Goal: Task Accomplishment & Management: Manage account settings

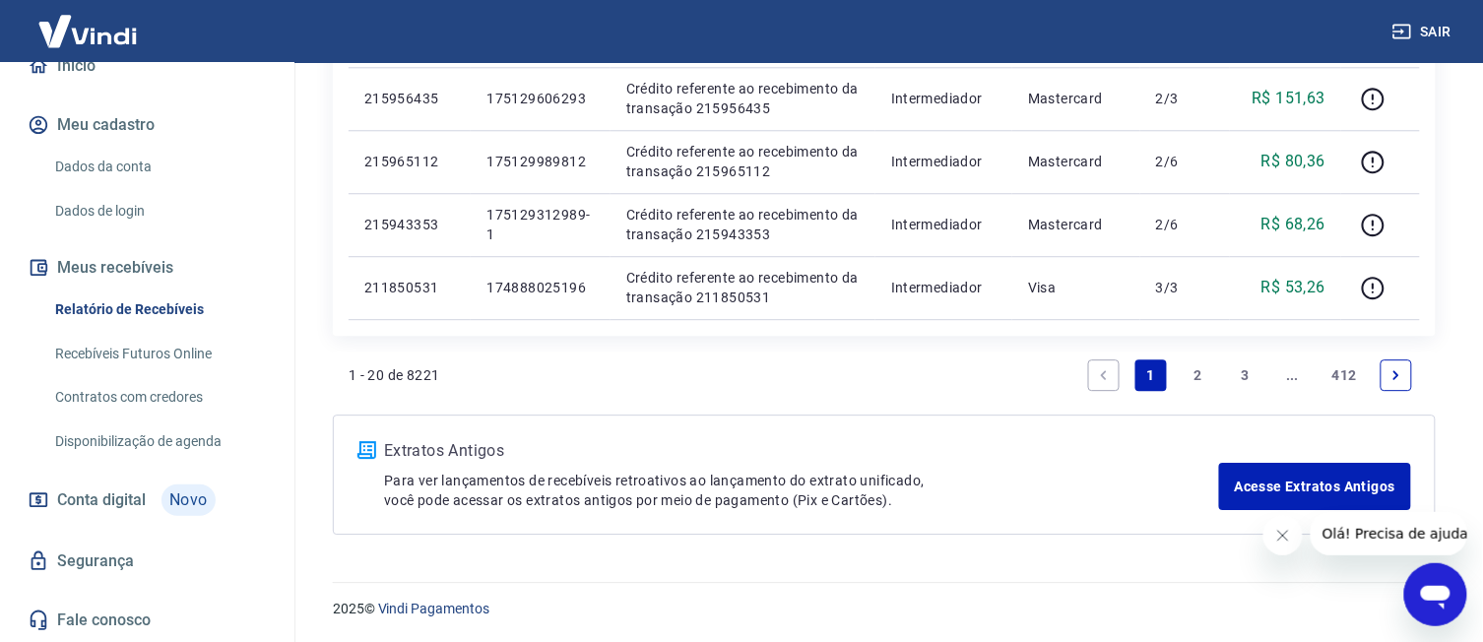
scroll to position [98, 0]
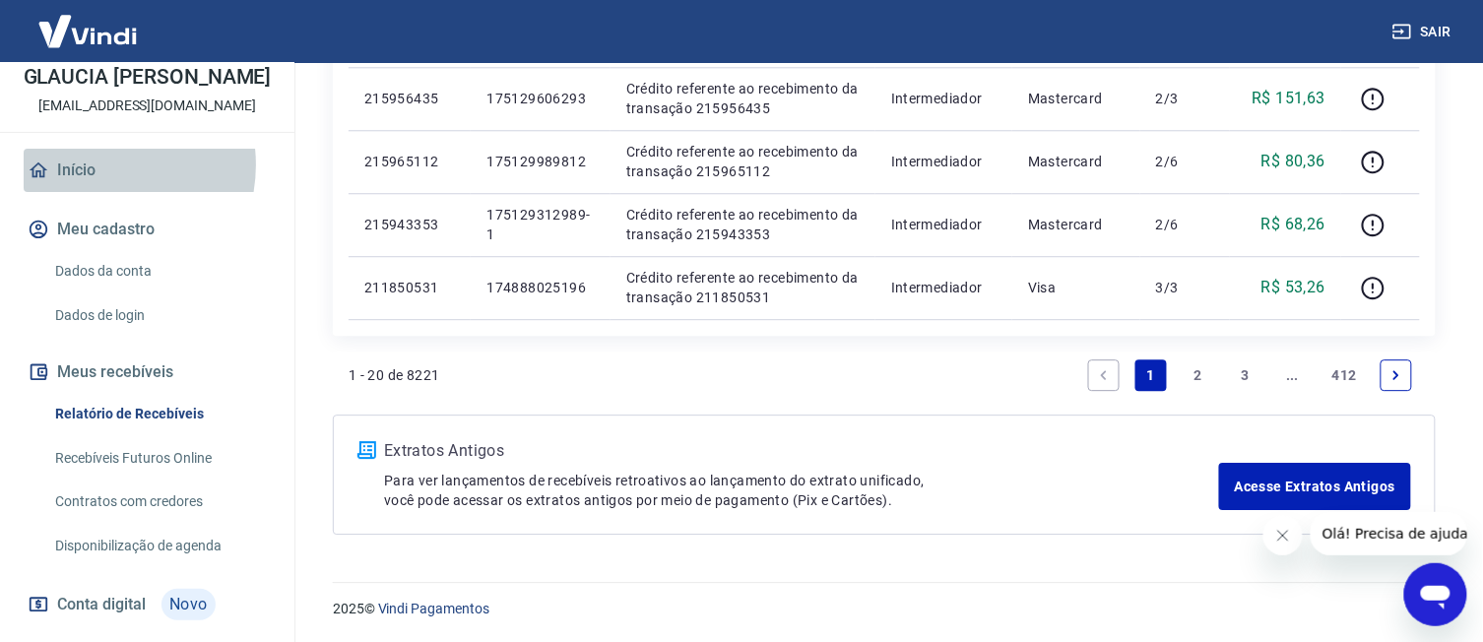
click at [90, 185] on link "Início" at bounding box center [147, 170] width 247 height 43
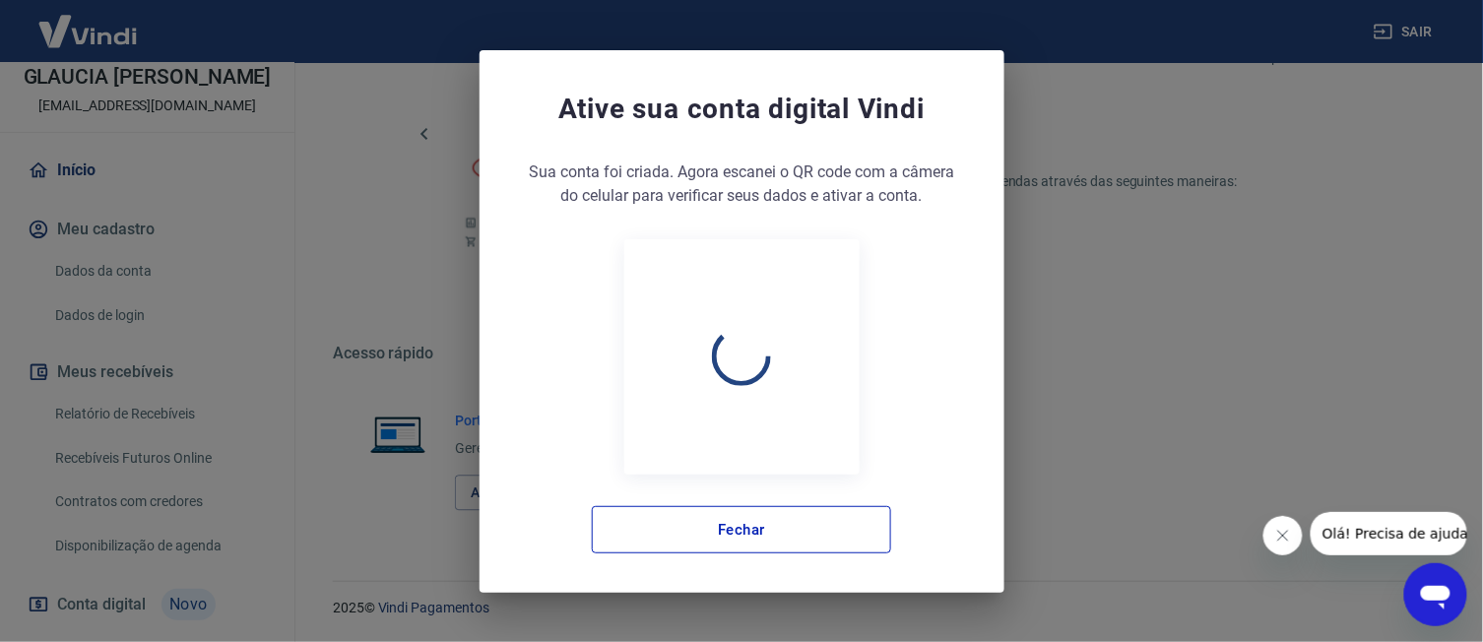
scroll to position [1002, 0]
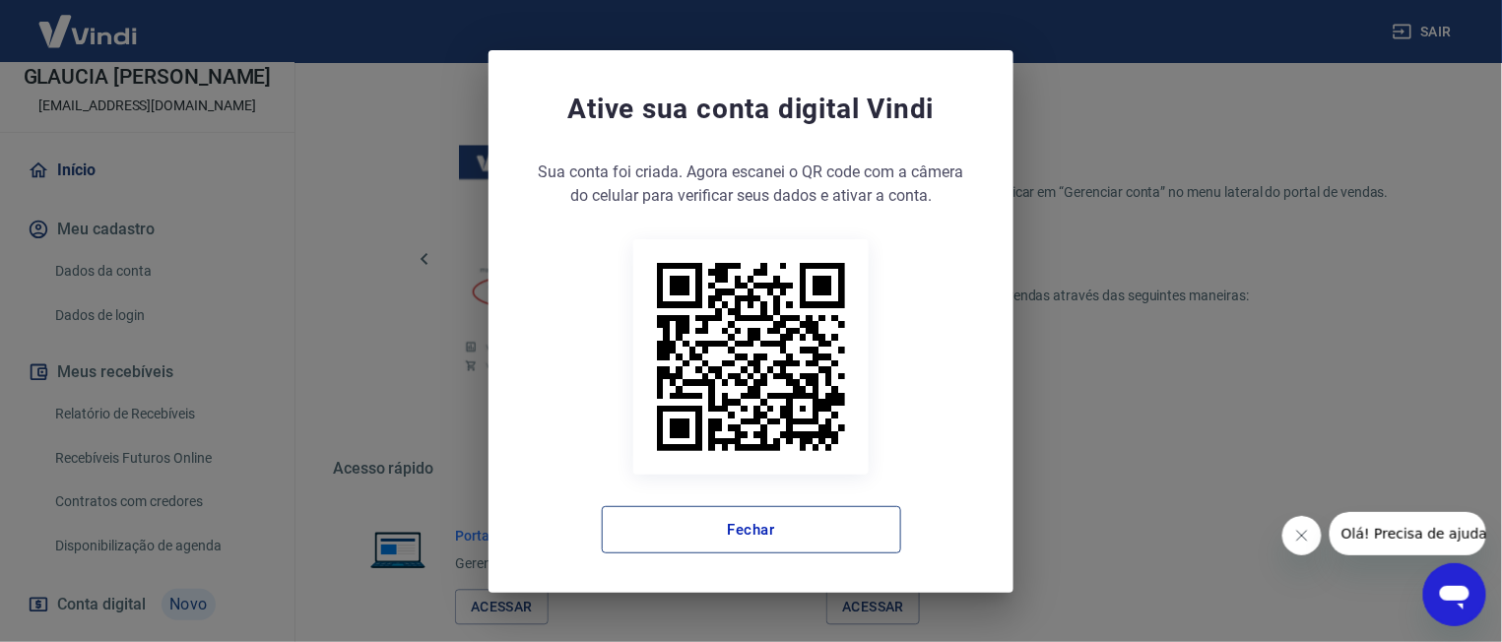
click at [838, 531] on button "Fechar" at bounding box center [751, 529] width 299 height 47
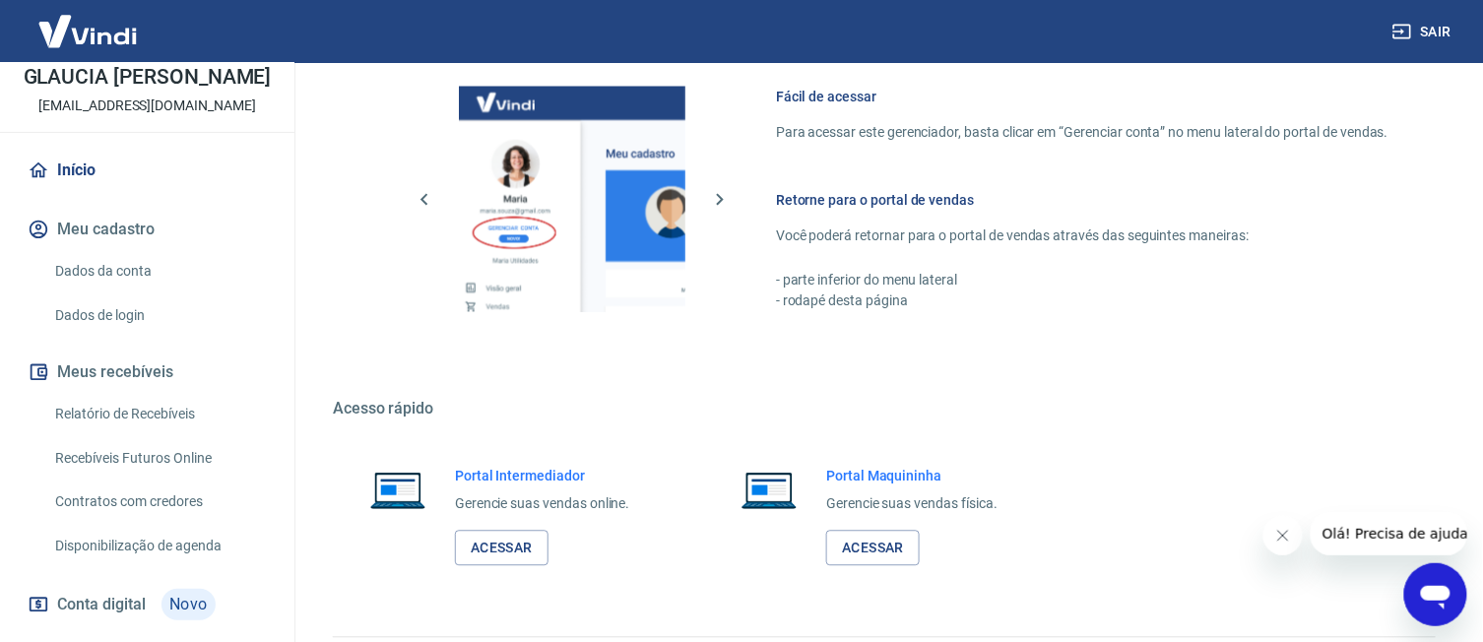
scroll to position [1118, 0]
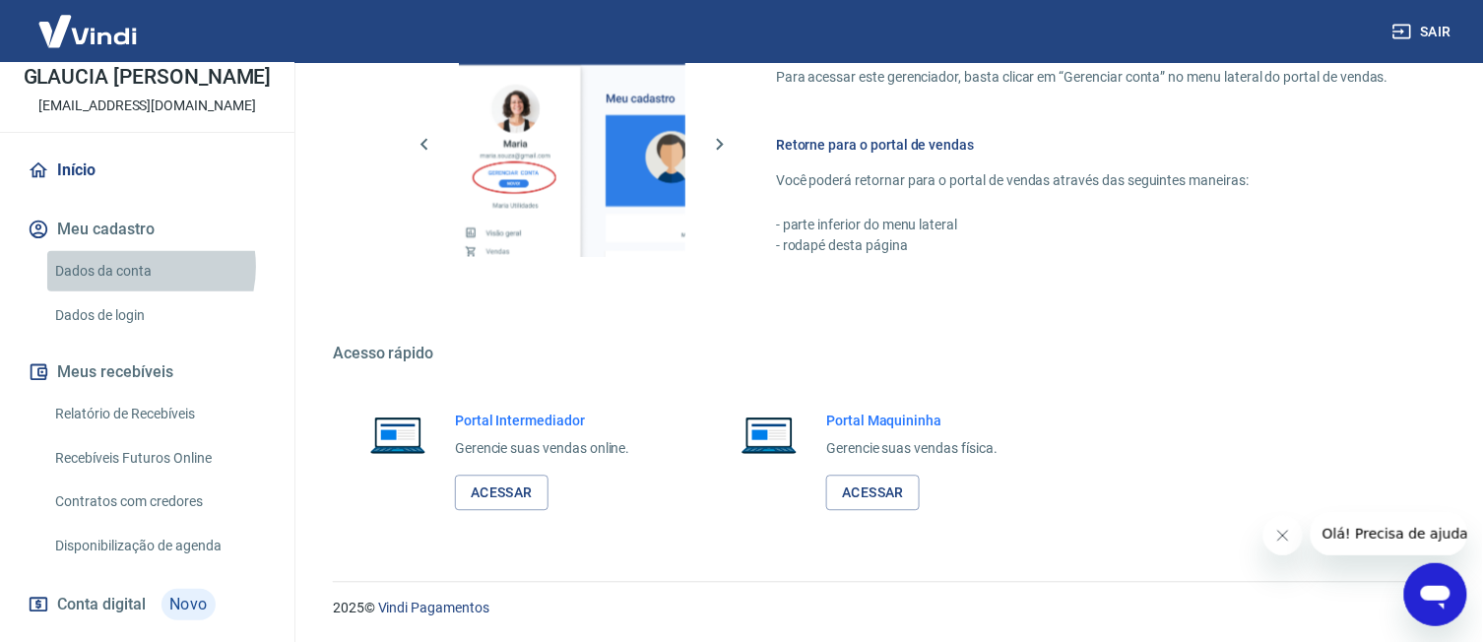
click at [133, 289] on link "Dados da conta" at bounding box center [159, 271] width 224 height 40
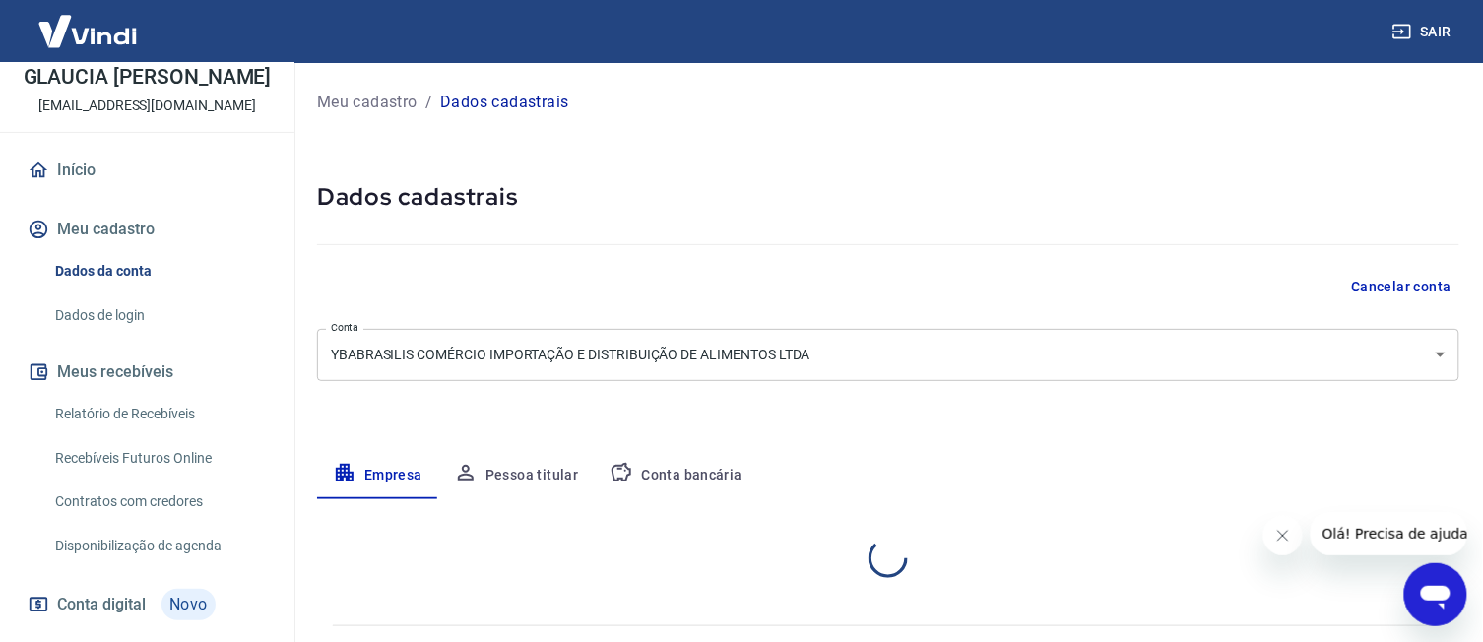
select select "SP"
select select "business"
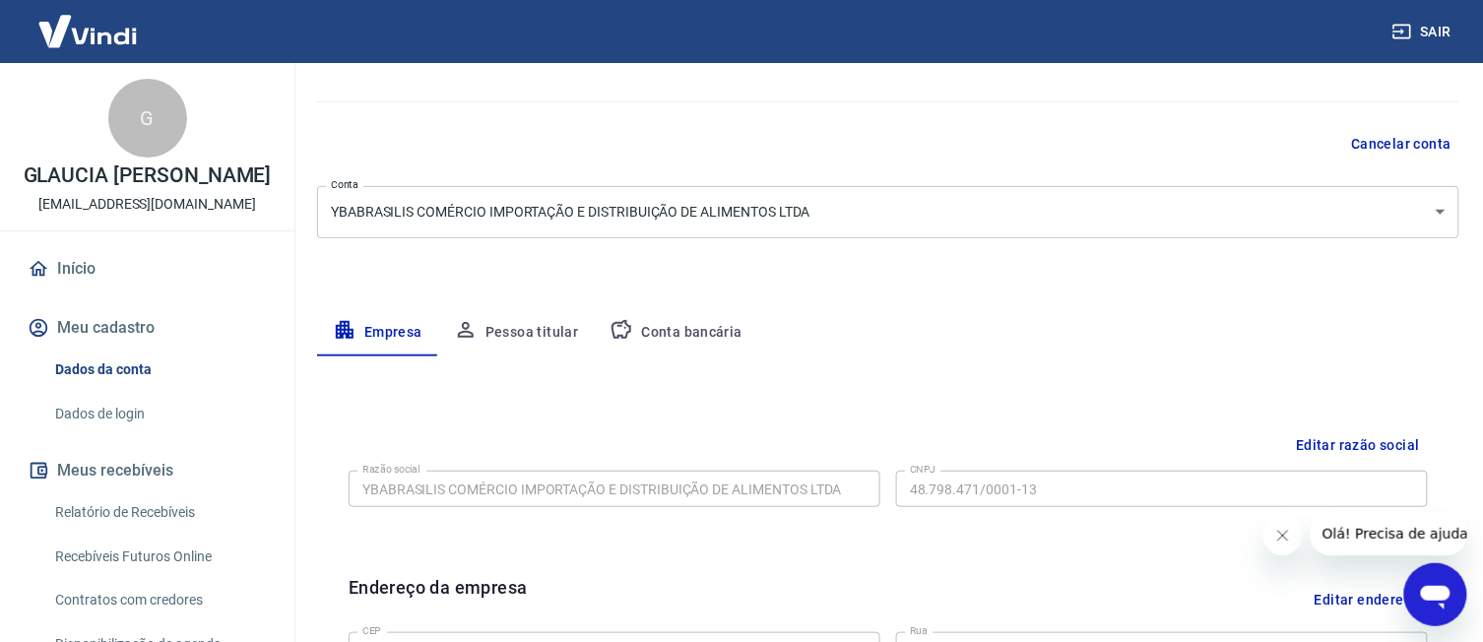
scroll to position [122, 0]
